Goal: Task Accomplishment & Management: Complete application form

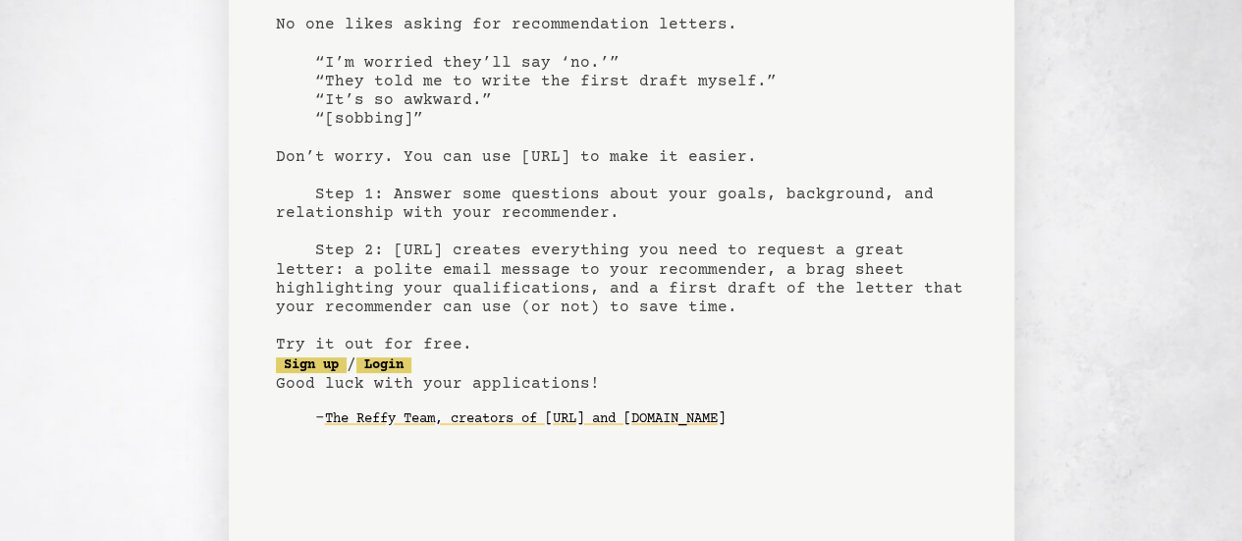
scroll to position [257, 0]
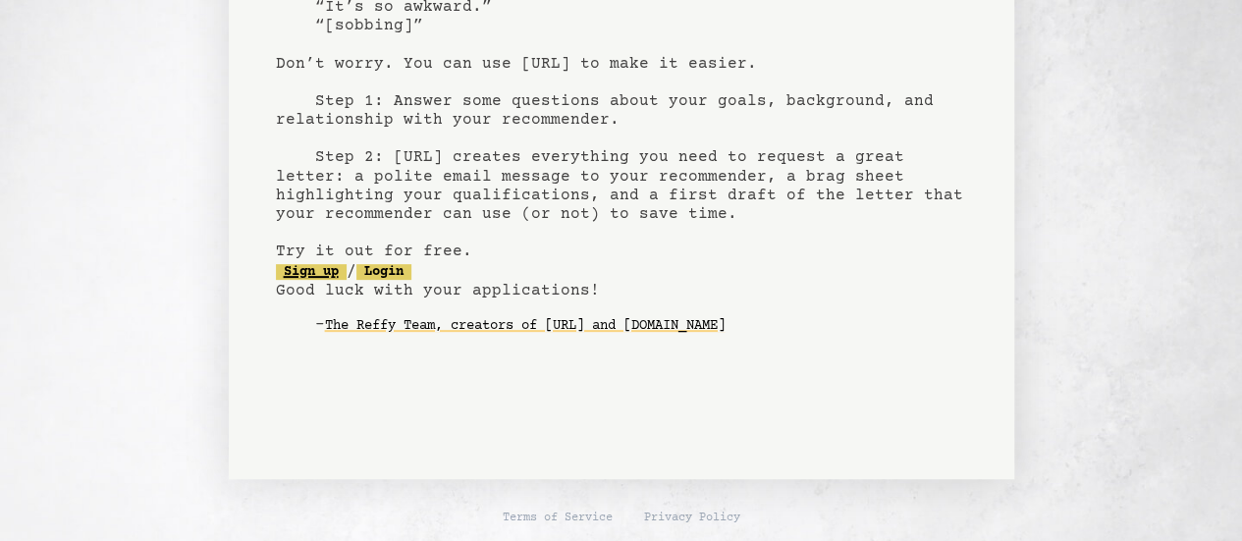
click at [300, 271] on link "Sign up" at bounding box center [311, 272] width 71 height 16
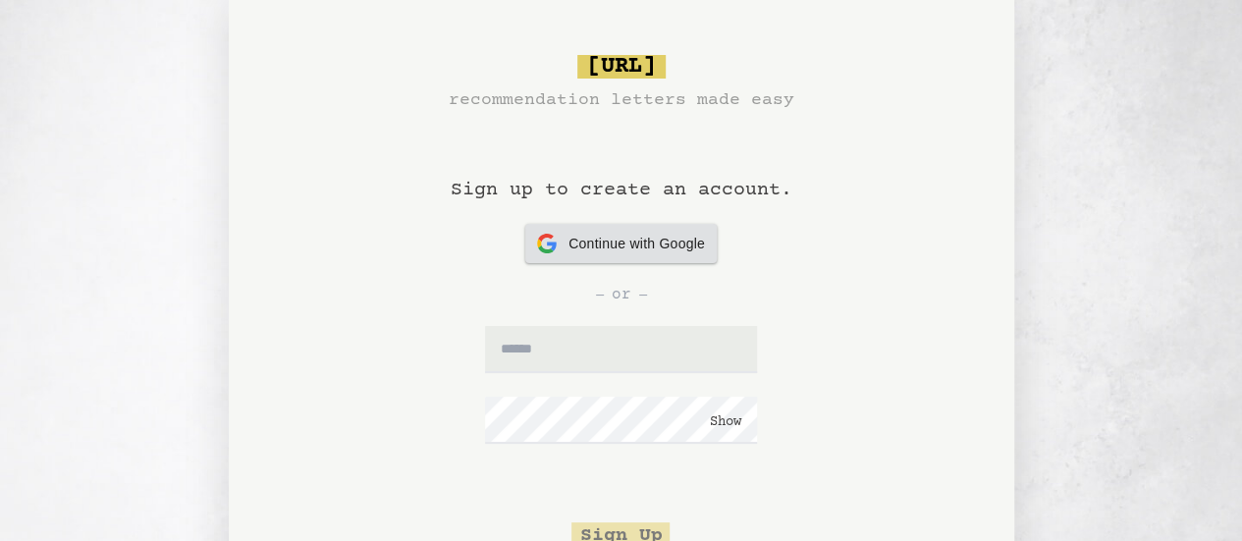
click at [610, 243] on span "Continue with Google" at bounding box center [636, 244] width 136 height 21
